Goal: Check status: Check status

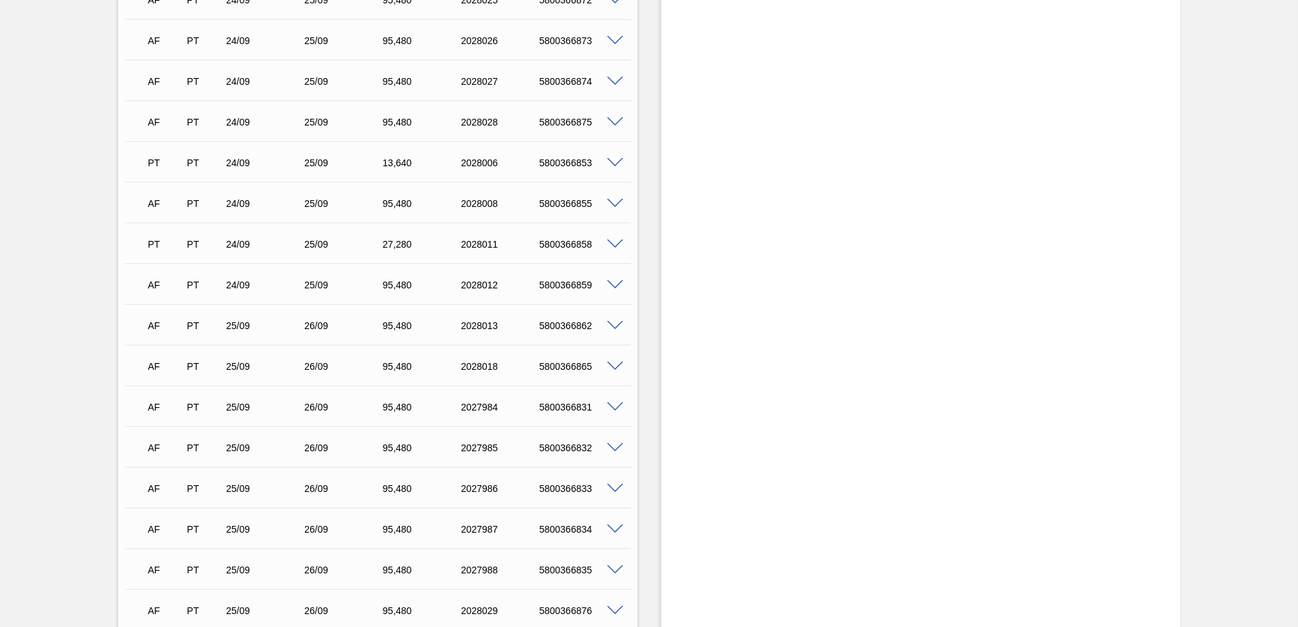
scroll to position [1259, 0]
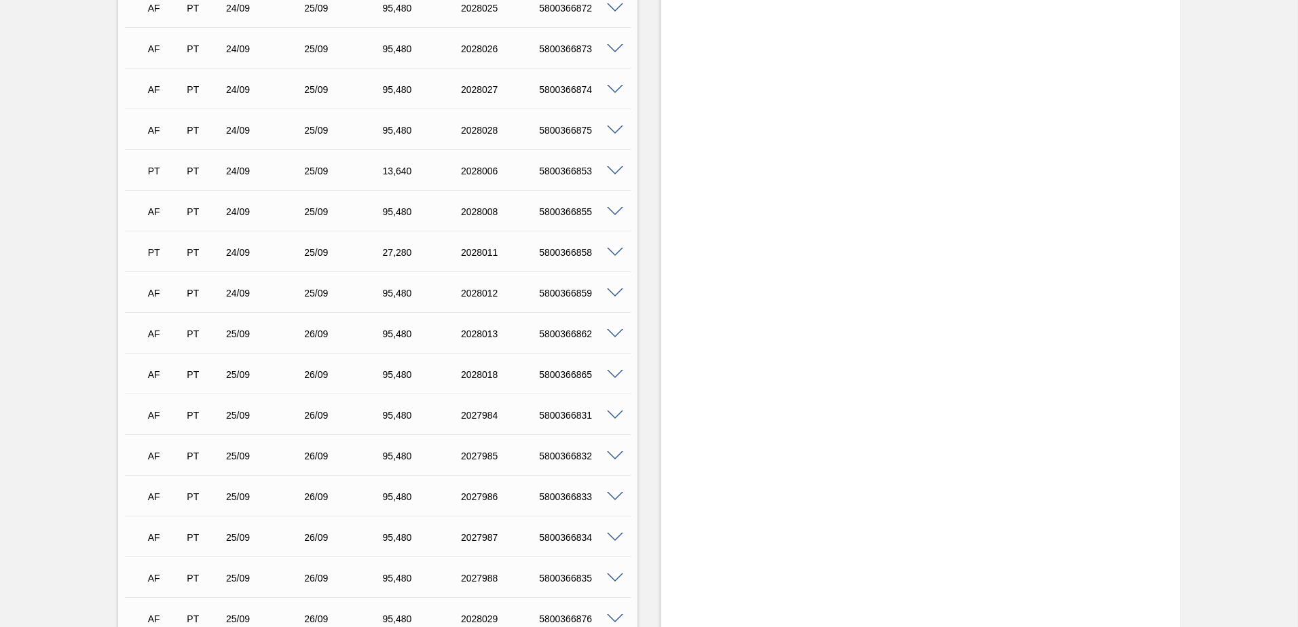
click at [616, 289] on span at bounding box center [615, 294] width 16 height 10
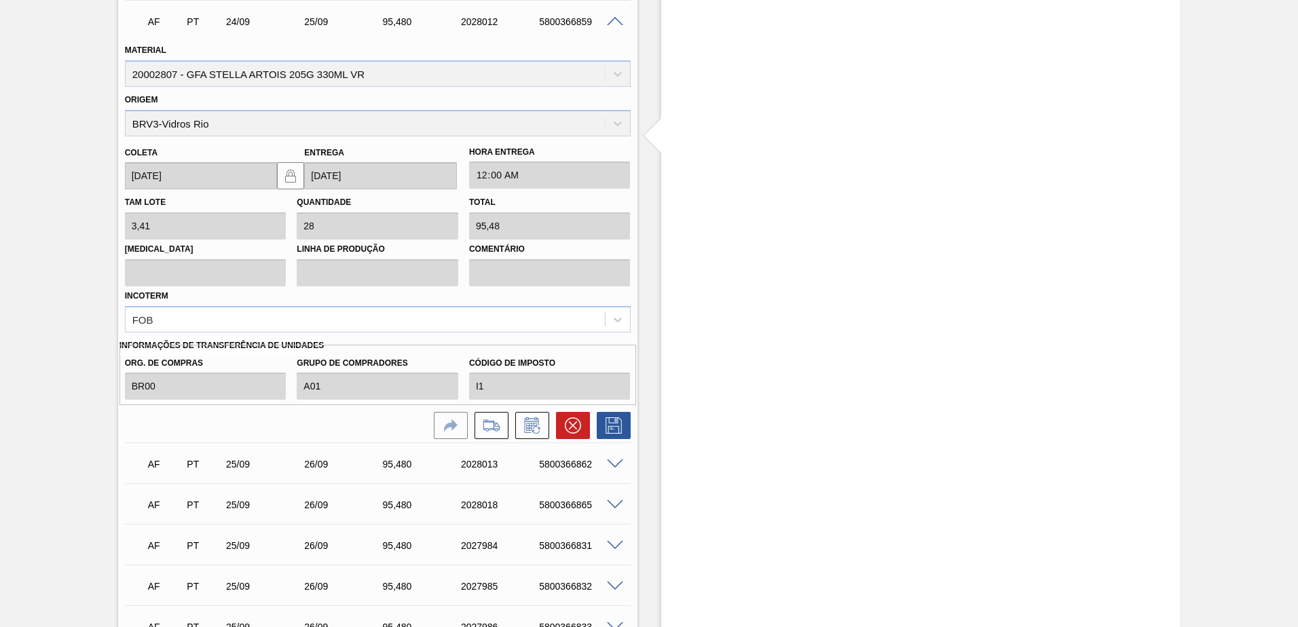
scroll to position [1598, 0]
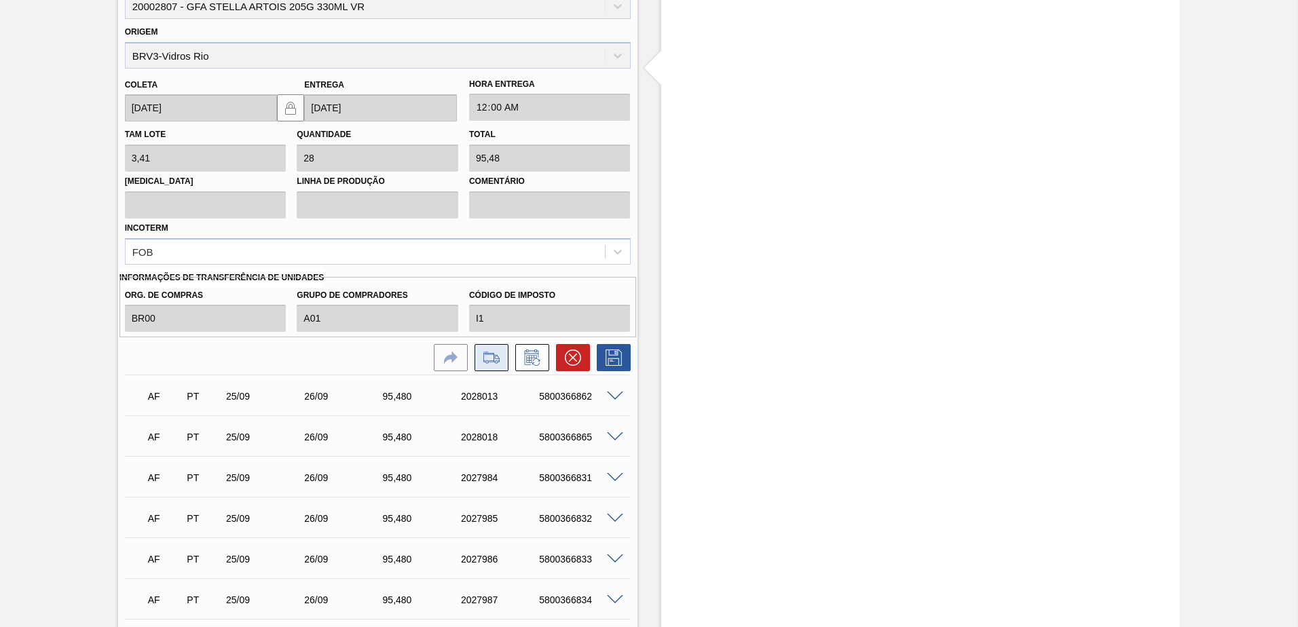
click at [492, 361] on icon at bounding box center [491, 357] width 16 height 10
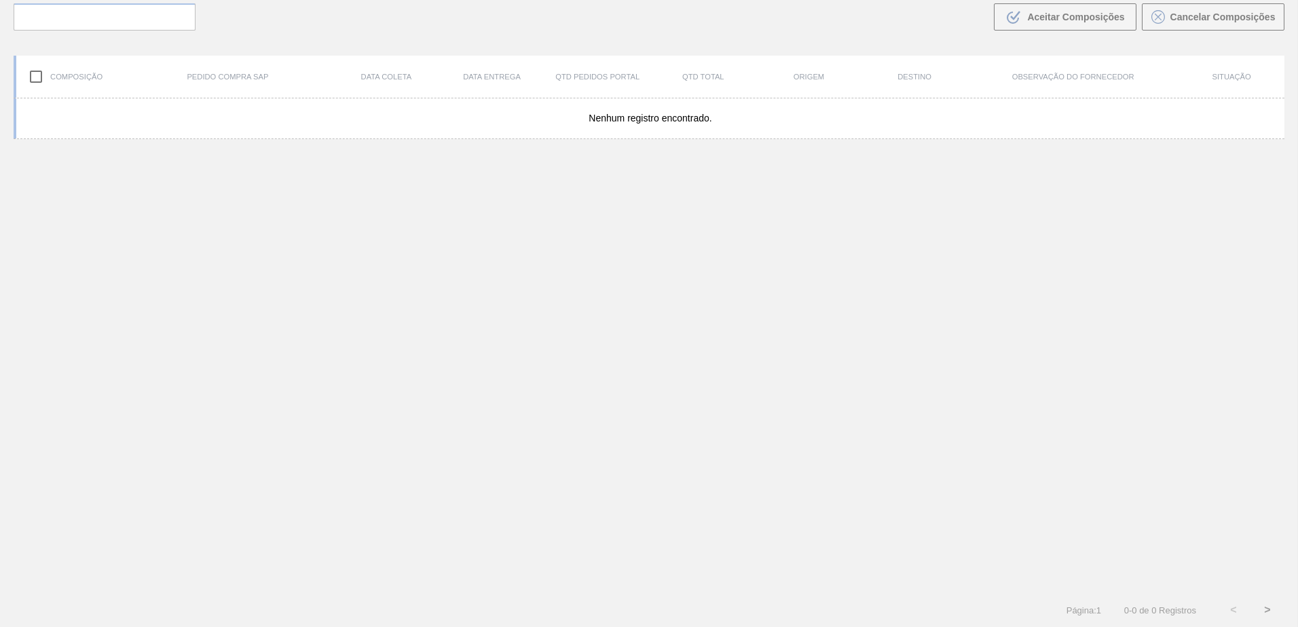
scroll to position [98, 0]
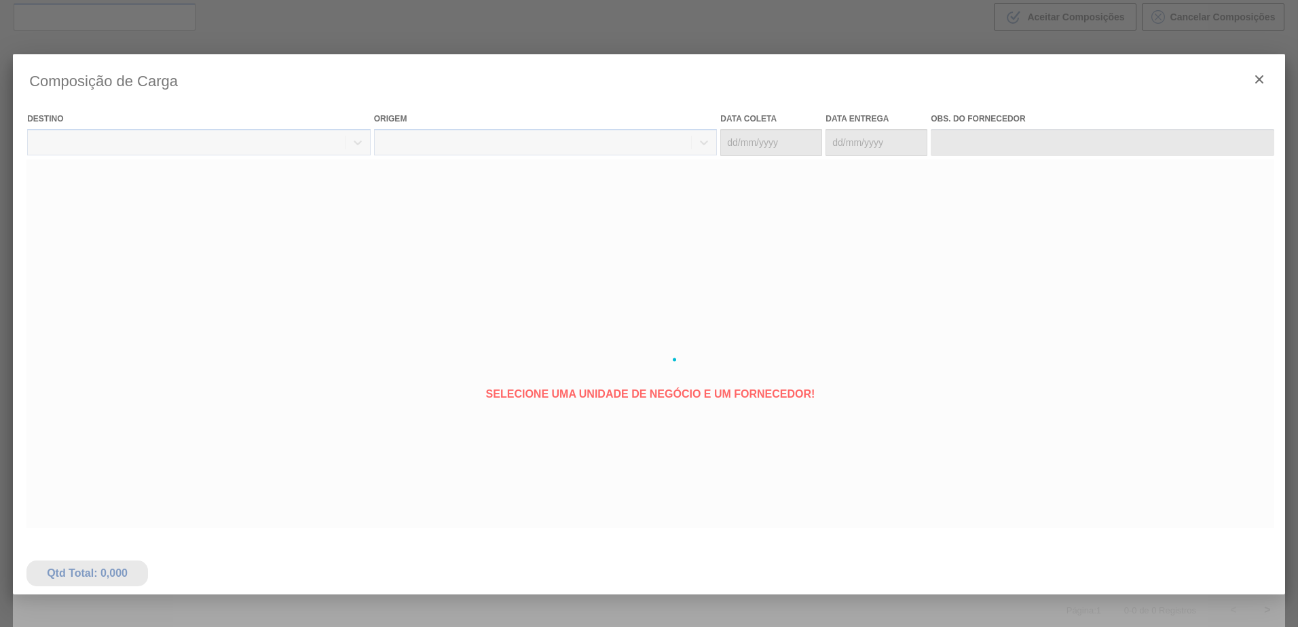
type coleta "[DATE]"
type entrega "[DATE]"
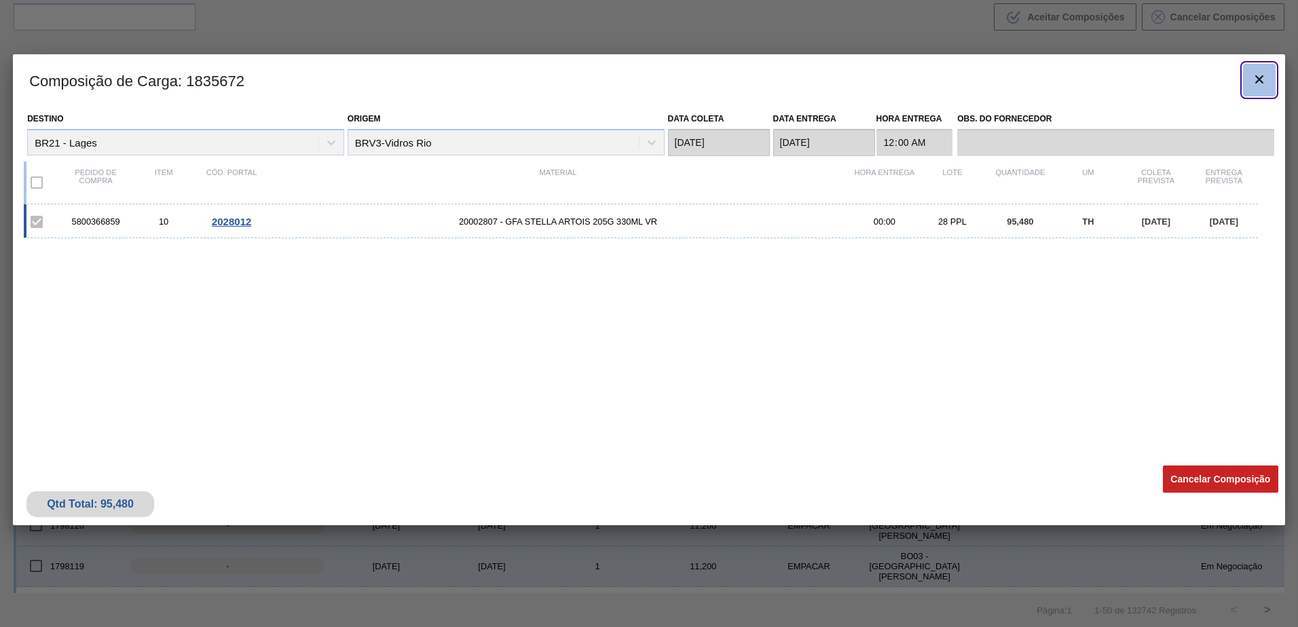
click at [1257, 76] on icon "botão de ícone" at bounding box center [1259, 79] width 16 height 16
